Goal: Use online tool/utility

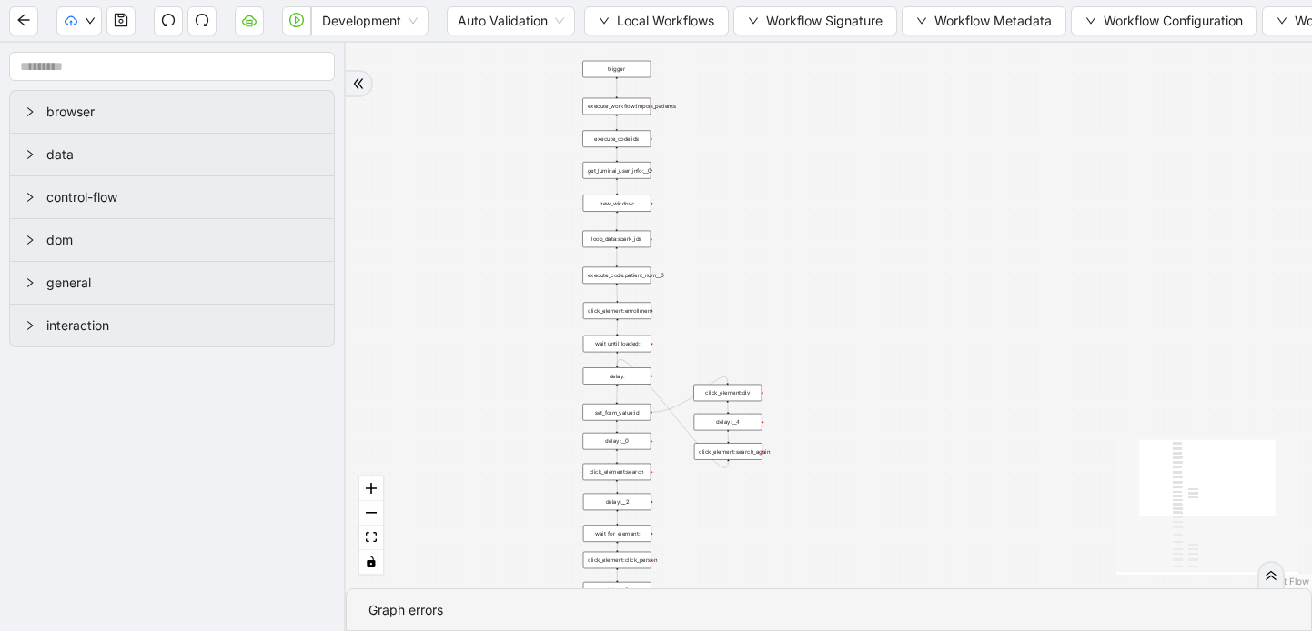
drag, startPoint x: 1057, startPoint y: 156, endPoint x: 724, endPoint y: 546, distance: 513.0
click at [724, 546] on div "trigger execute_workflow:get_bio_info delay: wait_until_loaded: execute_workflo…" at bounding box center [829, 316] width 966 height 546
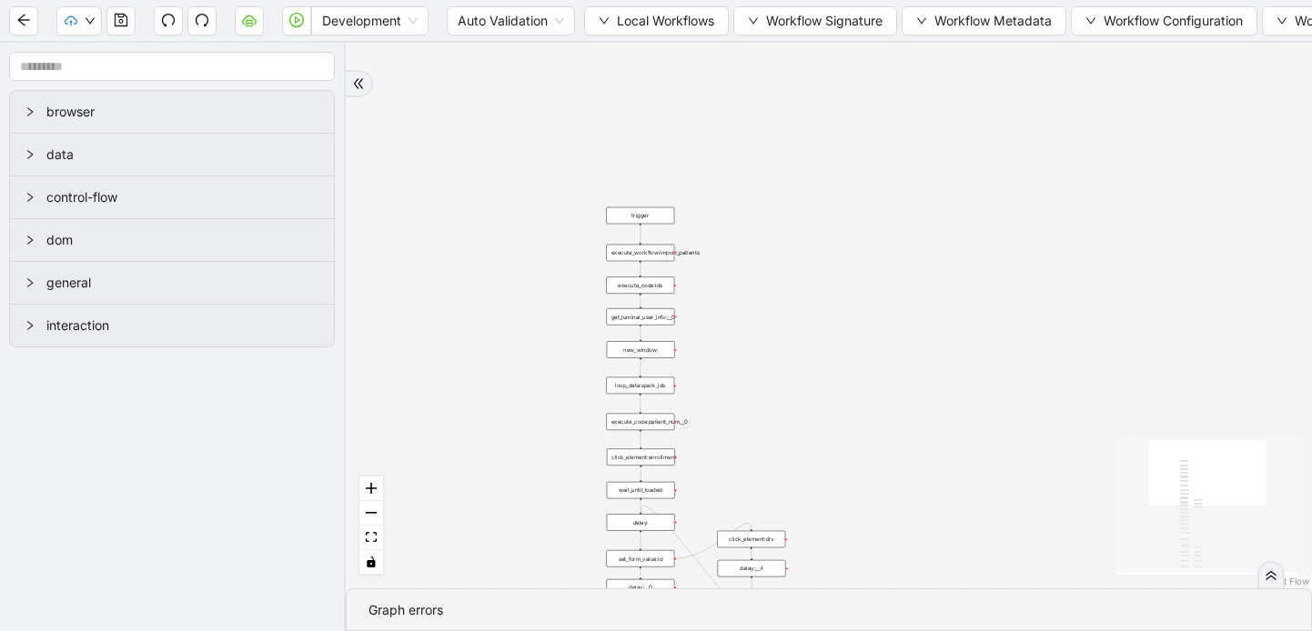
drag, startPoint x: 729, startPoint y: 237, endPoint x: 756, endPoint y: 372, distance: 138.3
click at [756, 372] on div "trigger execute_workflow:get_bio_info delay: wait_until_loaded: execute_workflo…" at bounding box center [829, 316] width 966 height 546
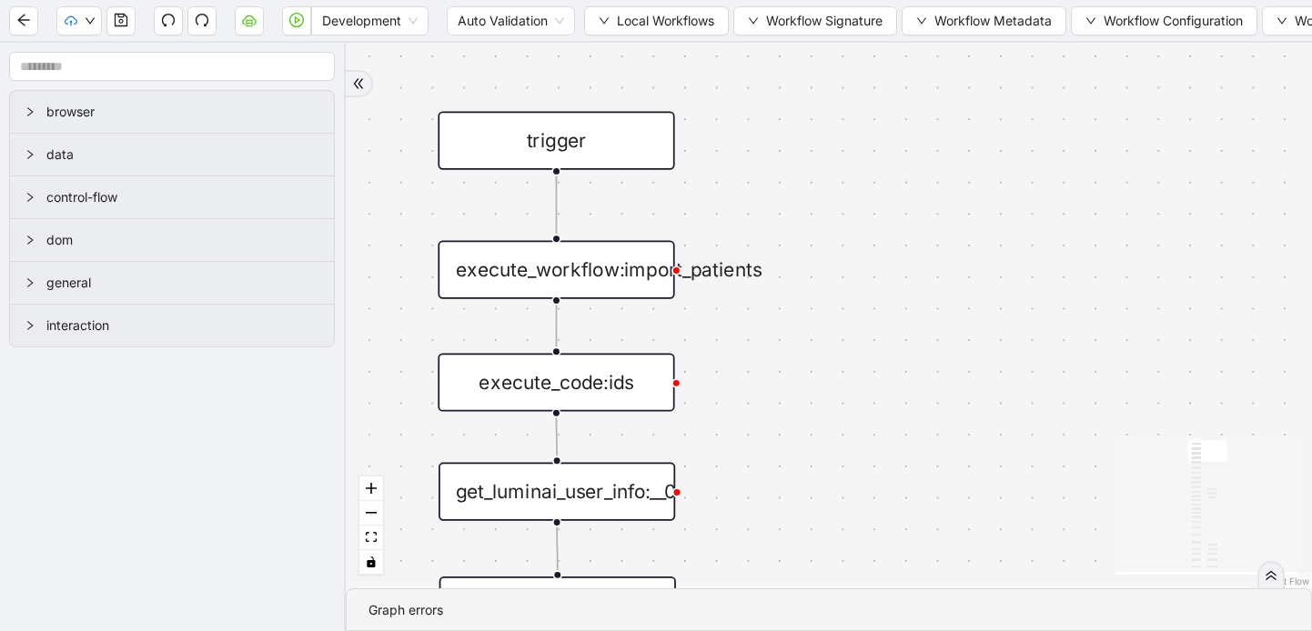
drag, startPoint x: 724, startPoint y: 254, endPoint x: 990, endPoint y: 211, distance: 269.0
click at [990, 211] on div "trigger execute_workflow:get_bio_info delay: wait_until_loaded: execute_workflo…" at bounding box center [829, 316] width 966 height 546
click at [651, 269] on div "execute_workflow:import_patients" at bounding box center [556, 270] width 237 height 58
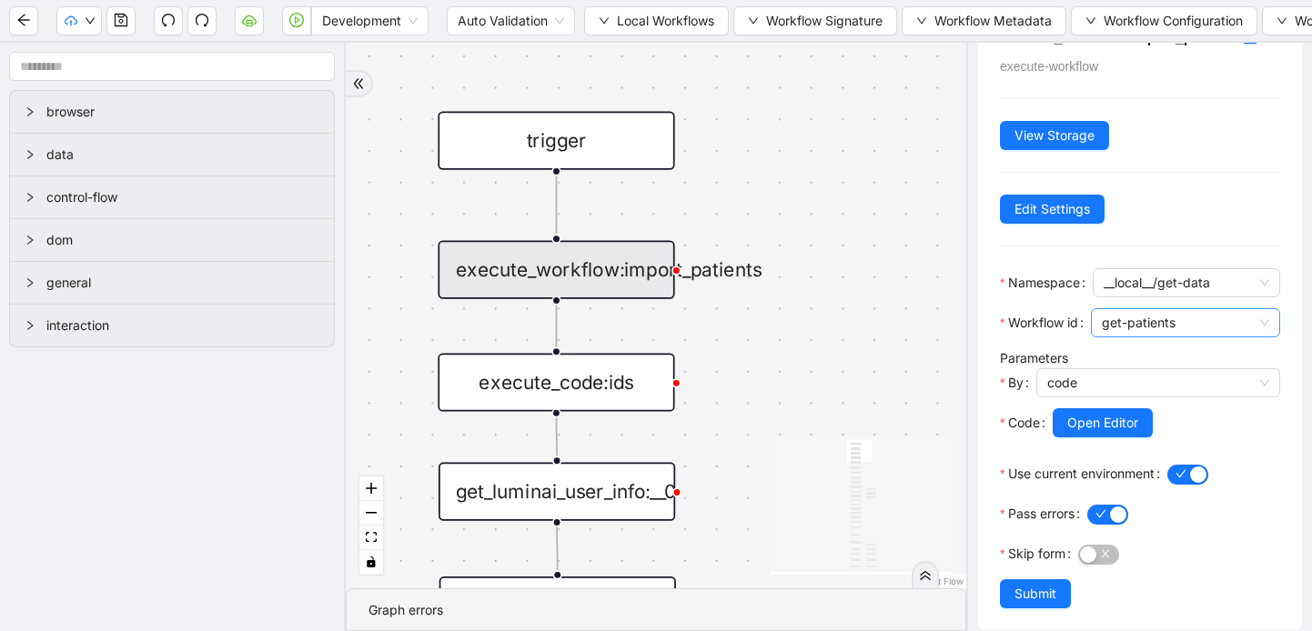
scroll to position [51, 0]
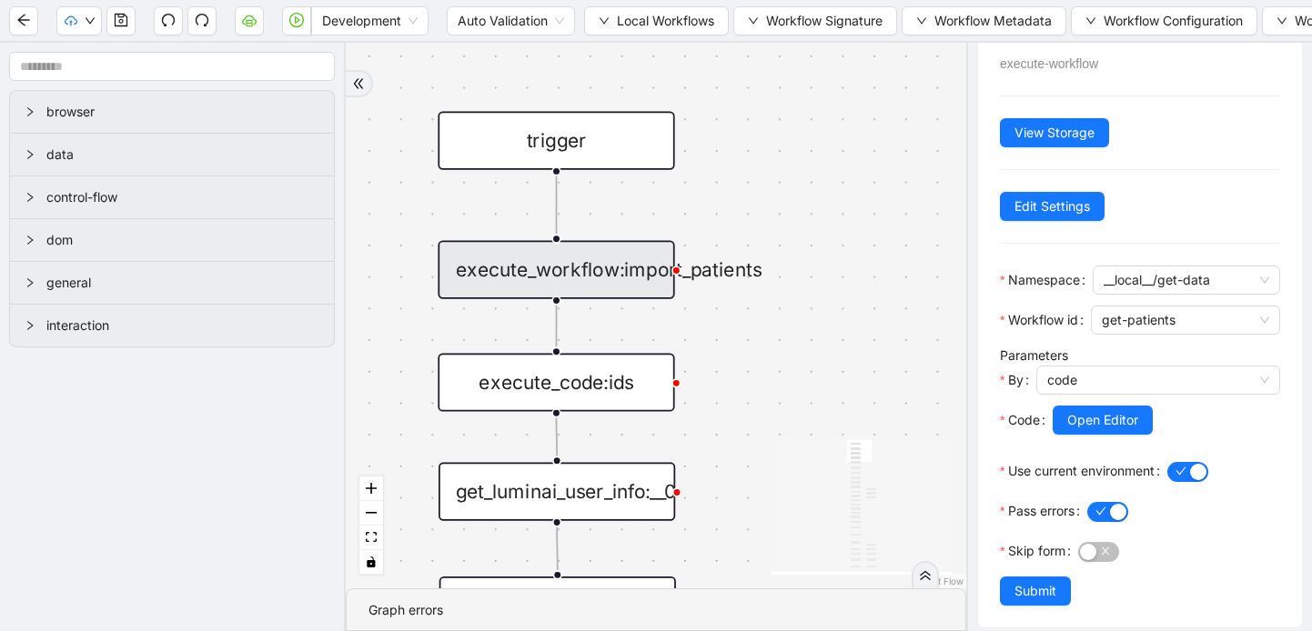
click at [583, 383] on div "execute_code:ids" at bounding box center [556, 382] width 237 height 58
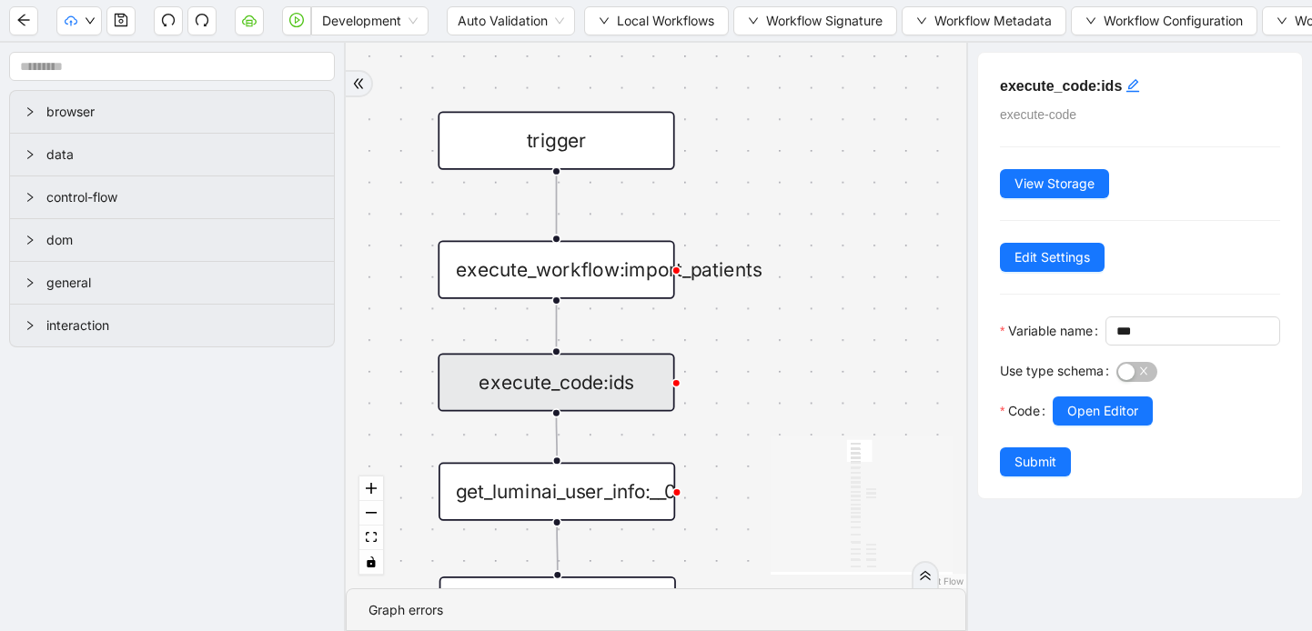
scroll to position [0, 0]
click at [1105, 421] on span "Open Editor" at bounding box center [1102, 411] width 71 height 20
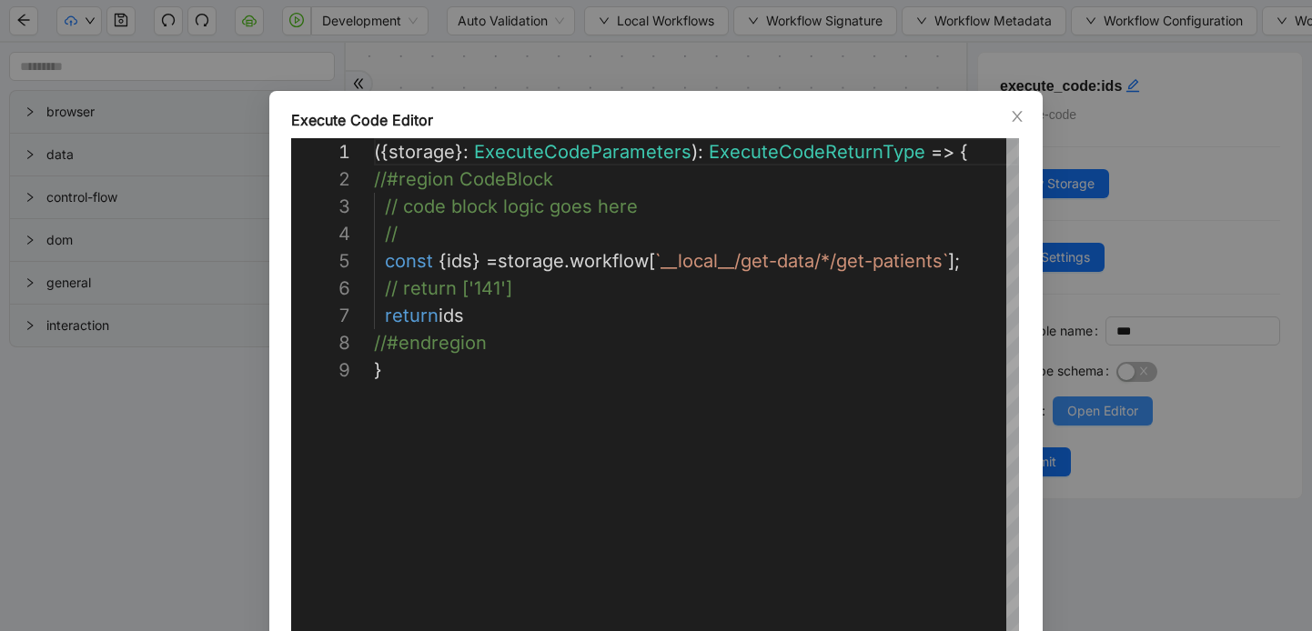
scroll to position [218, 0]
click at [1015, 116] on icon "close" at bounding box center [1017, 116] width 15 height 15
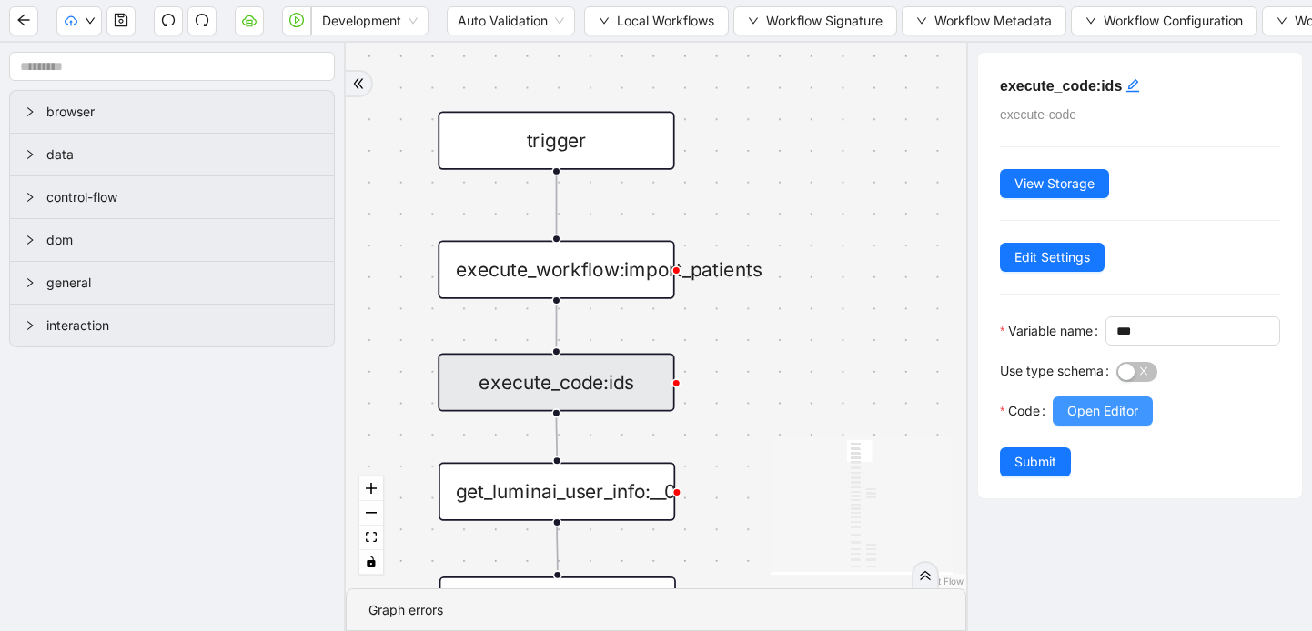
click at [1125, 421] on span "Open Editor" at bounding box center [1102, 411] width 71 height 20
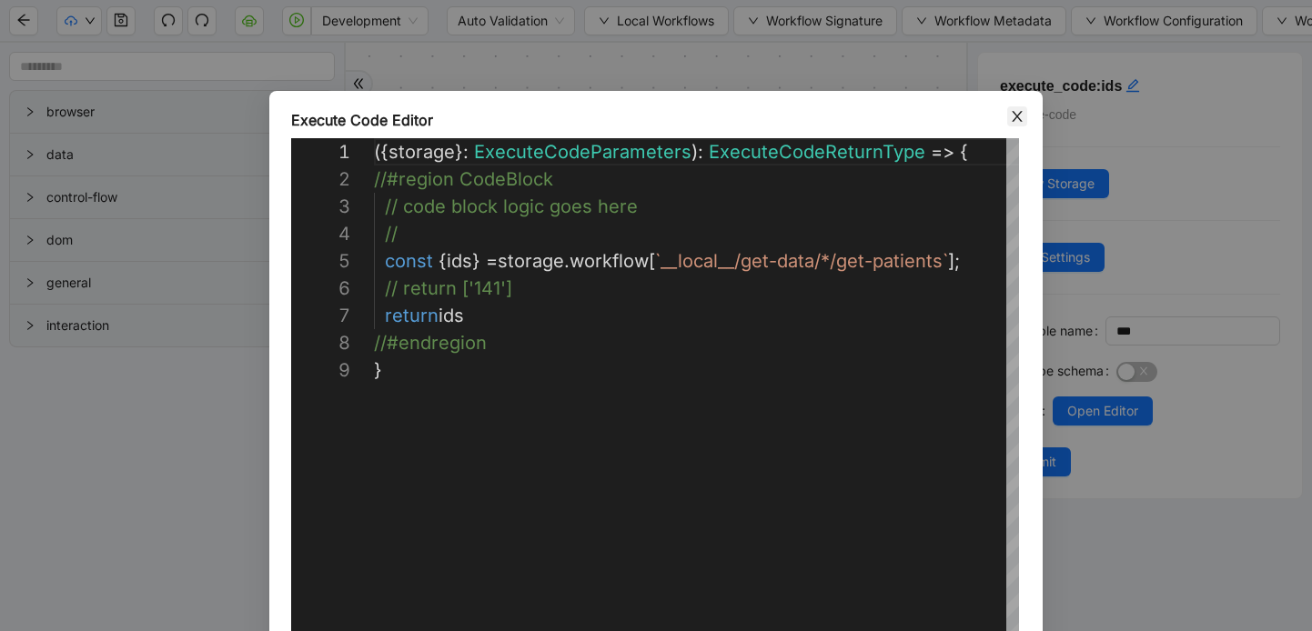
click at [1014, 119] on icon "close" at bounding box center [1017, 116] width 10 height 11
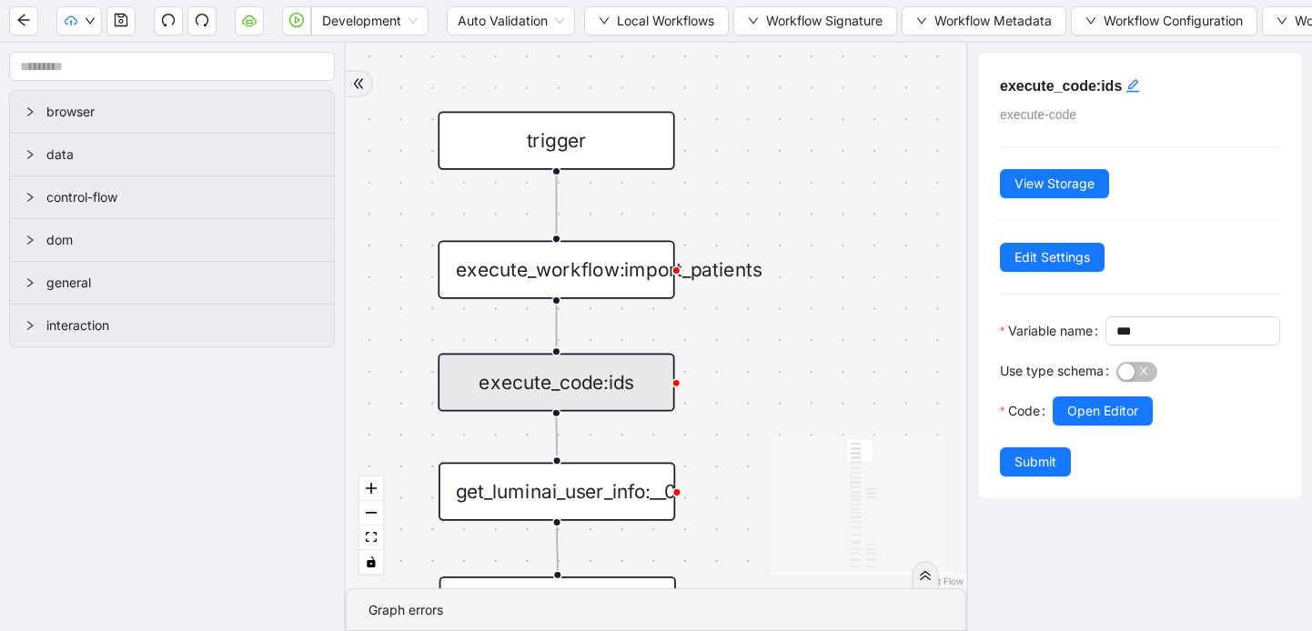
click at [848, 210] on div "trigger execute_workflow:get_bio_info delay: wait_until_loaded: execute_workflo…" at bounding box center [656, 316] width 620 height 546
